Goal: Task Accomplishment & Management: Use online tool/utility

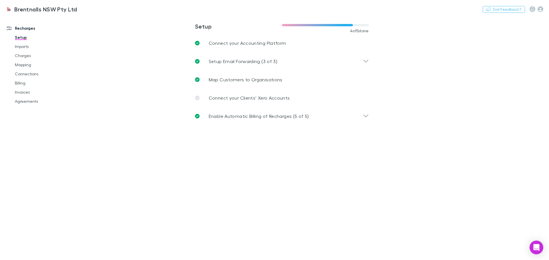
click at [18, 65] on link "Mapping" at bounding box center [43, 64] width 68 height 9
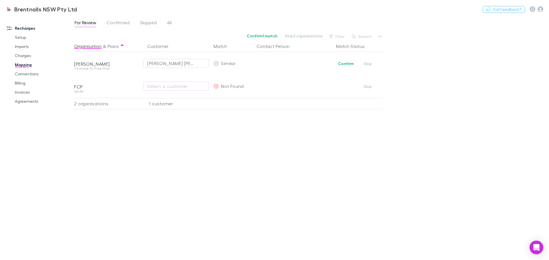
click at [211, 153] on div "Organisation & Plans Customer Match Contact Person Match Status [PERSON_NAME] U…" at bounding box center [229, 148] width 310 height 215
